Goal: Information Seeking & Learning: Learn about a topic

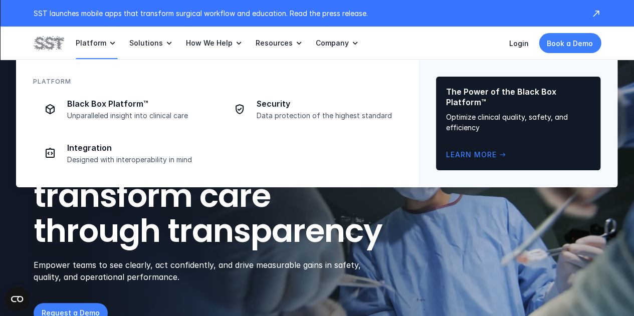
click at [109, 41] on icon at bounding box center [112, 43] width 10 height 10
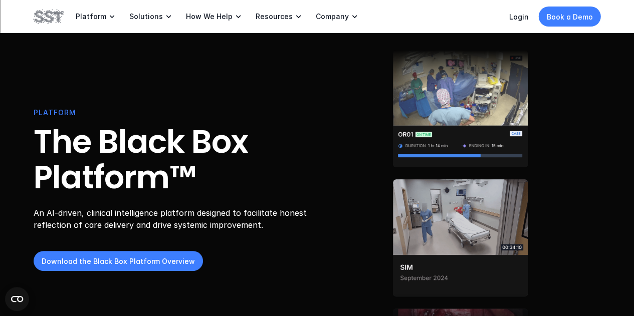
click at [350, 18] on icon at bounding box center [355, 17] width 10 height 10
click at [328, 17] on p "Company" at bounding box center [332, 16] width 33 height 9
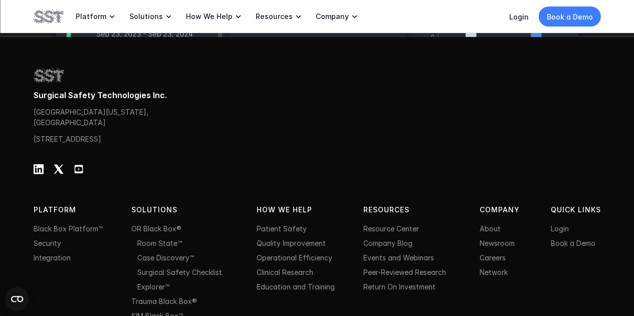
scroll to position [3204, 0]
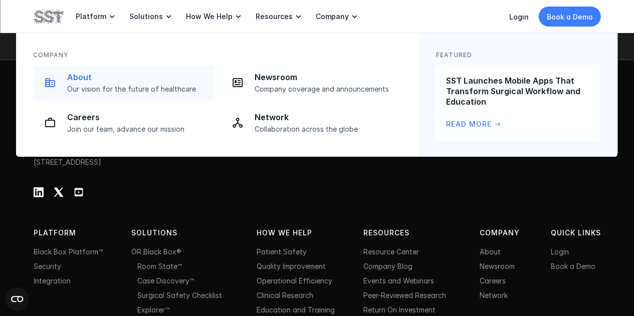
click at [110, 85] on p "Our vision for the future of healthcare" at bounding box center [137, 89] width 141 height 9
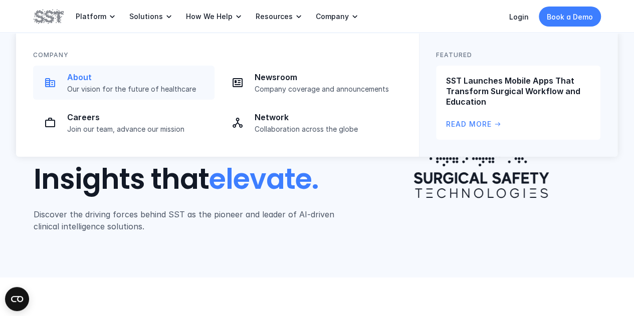
click at [98, 75] on p "About" at bounding box center [137, 77] width 141 height 11
click at [98, 79] on p "About" at bounding box center [137, 77] width 141 height 11
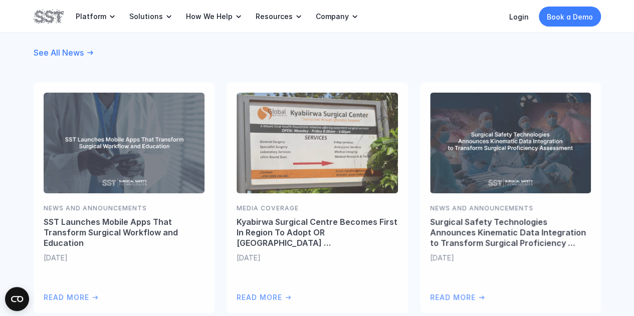
scroll to position [2306, 0]
